Goal: Download file/media

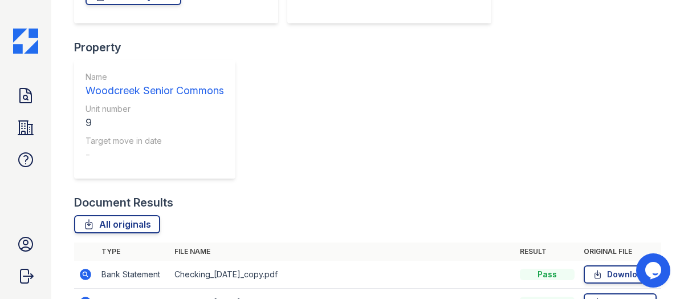
scroll to position [264, 0]
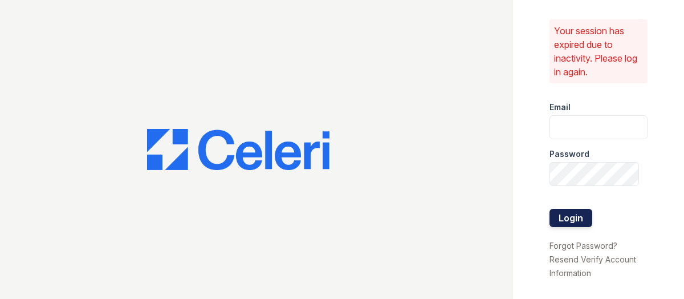
type input "[PERSON_NAME][EMAIL_ADDRESS][PERSON_NAME][DOMAIN_NAME]"
click at [567, 217] on button "Login" at bounding box center [570, 218] width 43 height 18
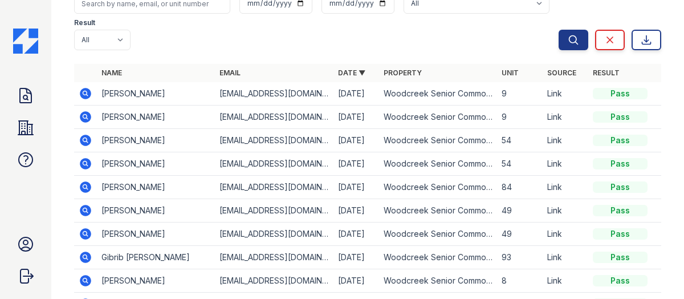
scroll to position [114, 0]
